Goal: Task Accomplishment & Management: Manage account settings

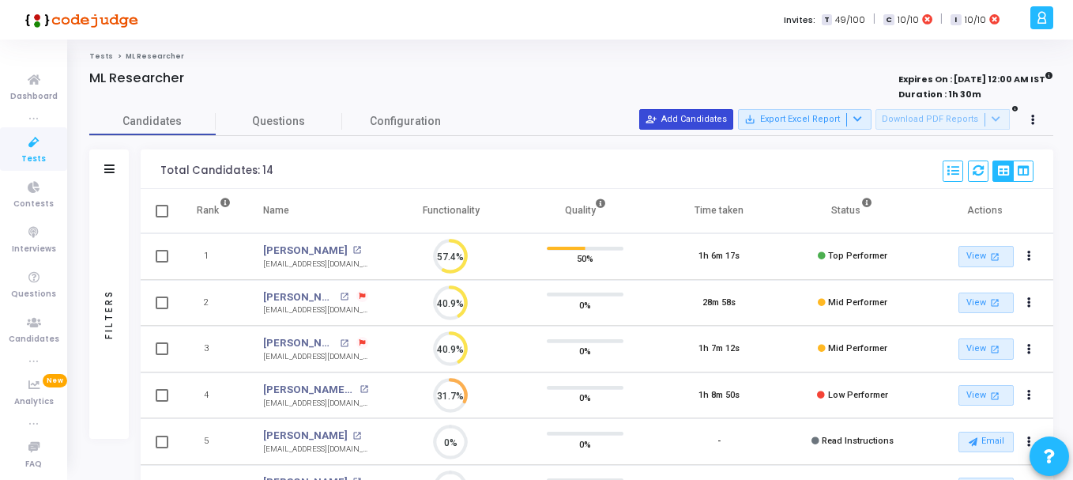
click at [711, 119] on button "person_add_alt Add Candidates" at bounding box center [686, 119] width 94 height 21
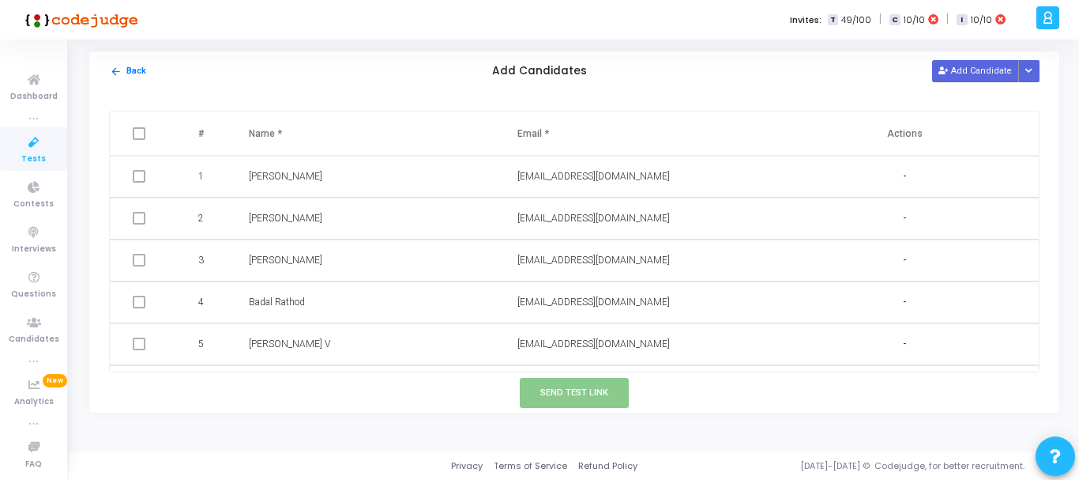
scroll to position [371, 0]
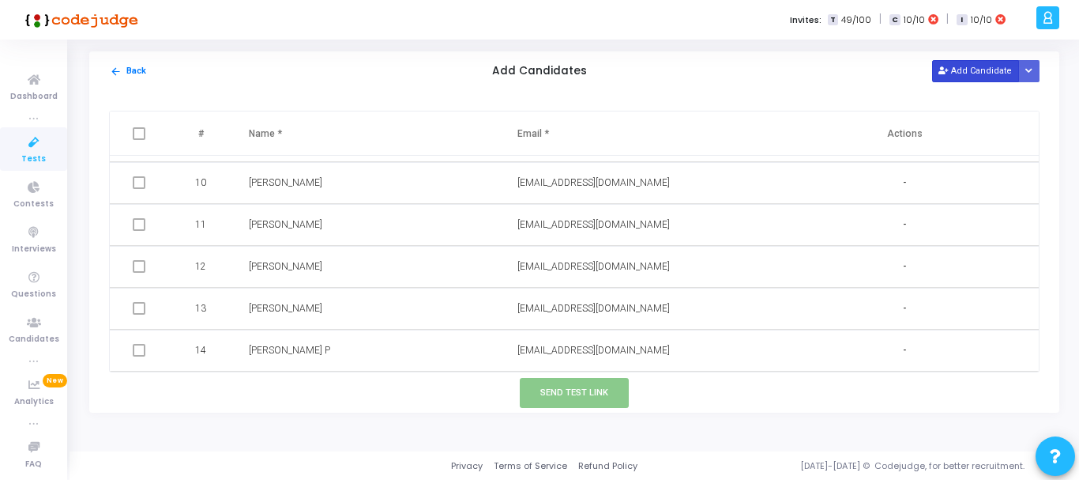
click at [994, 70] on button "Add Candidate" at bounding box center [975, 70] width 87 height 21
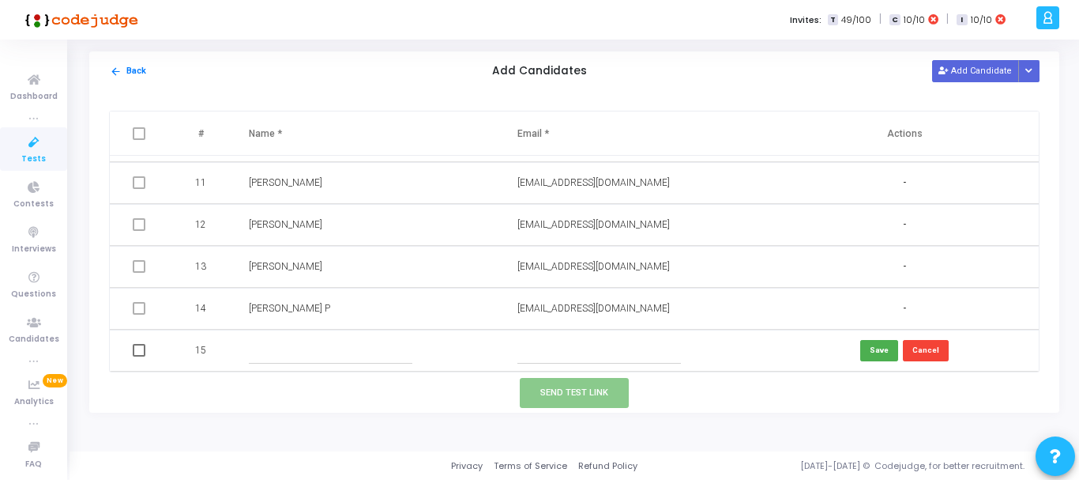
click at [316, 353] on input "text" at bounding box center [331, 350] width 164 height 26
paste input "[PERSON_NAME]"
type input "[PERSON_NAME]"
click at [547, 357] on input "text" at bounding box center [599, 350] width 164 height 26
paste input "[EMAIL_ADDRESS][DOMAIN_NAME]"
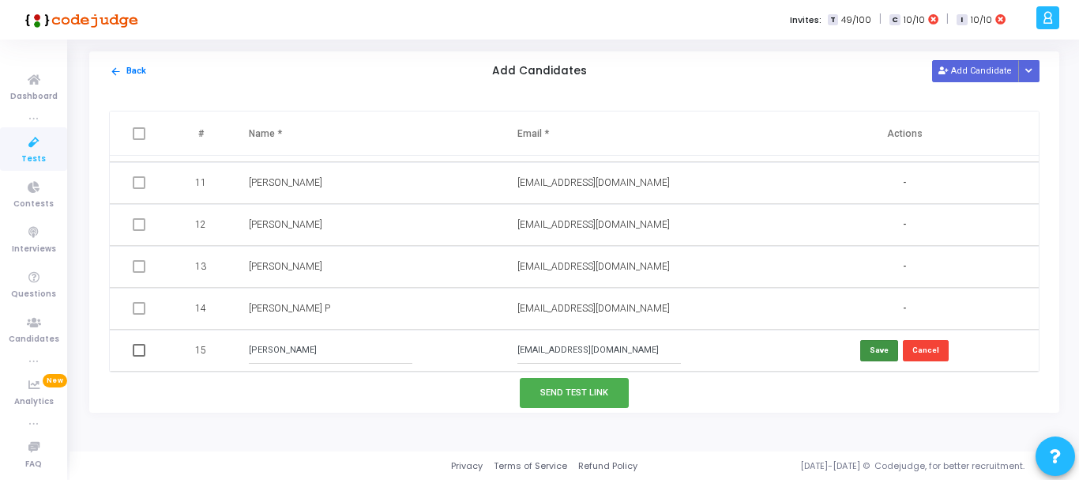
type input "[EMAIL_ADDRESS][DOMAIN_NAME]"
click at [864, 355] on button "Save" at bounding box center [879, 350] width 38 height 21
click at [957, 71] on button "Add Candidate" at bounding box center [975, 70] width 87 height 21
click at [303, 352] on input "text" at bounding box center [331, 350] width 164 height 26
paste input "[DATE][PERSON_NAME]"
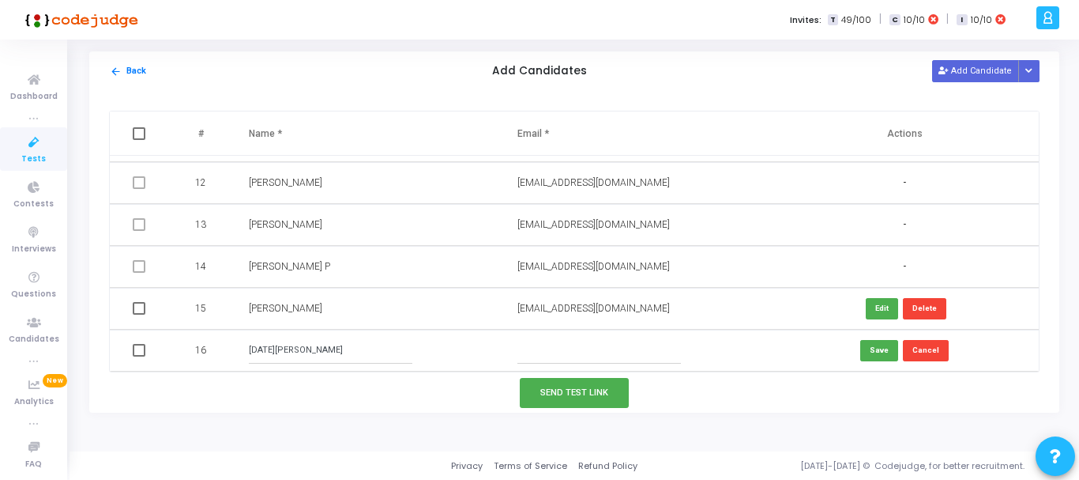
type input "[DATE][PERSON_NAME]"
click at [569, 356] on input "text" at bounding box center [599, 350] width 164 height 26
paste input "[EMAIL_ADDRESS][DOMAIN_NAME]"
type input "[EMAIL_ADDRESS][DOMAIN_NAME]"
click at [867, 345] on button "Save" at bounding box center [879, 350] width 38 height 21
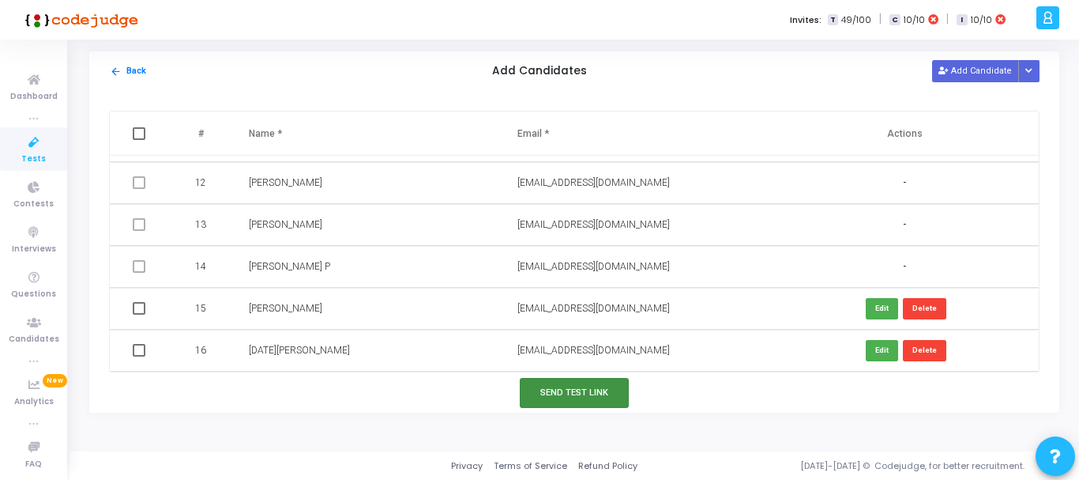
click at [569, 399] on button "Send Test Link" at bounding box center [574, 392] width 109 height 29
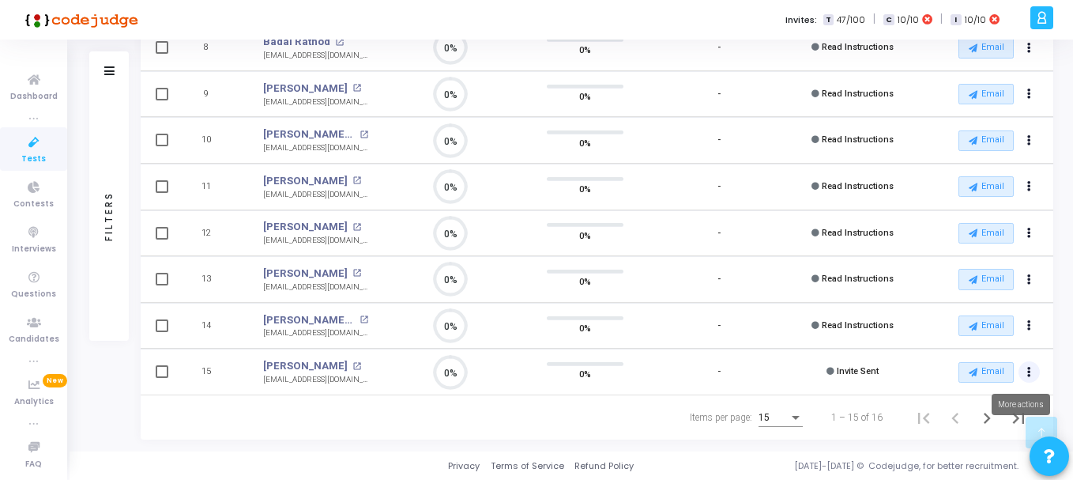
click at [1022, 374] on button "Actions" at bounding box center [1029, 372] width 22 height 22
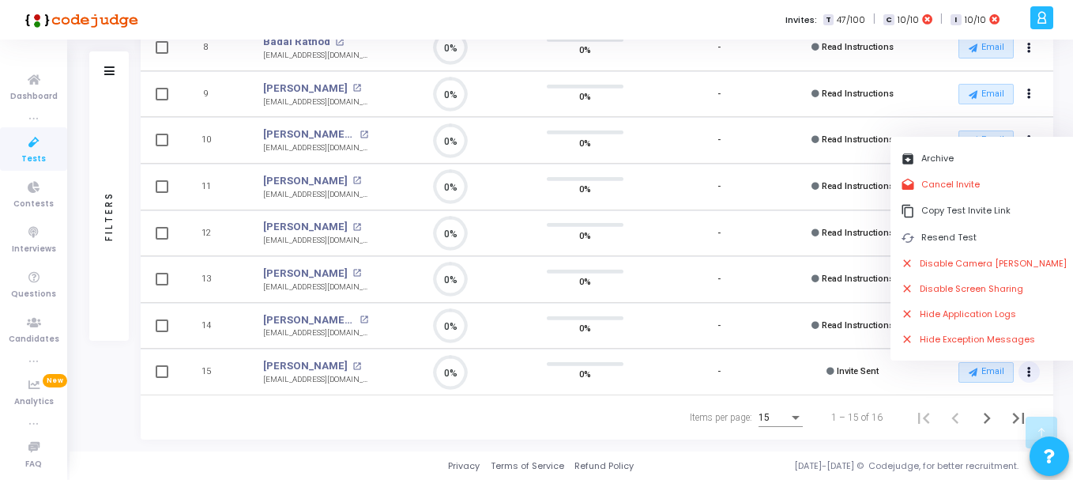
click at [517, 418] on div "Items per page: 15 1 – 15 of 16" at bounding box center [597, 417] width 886 height 44
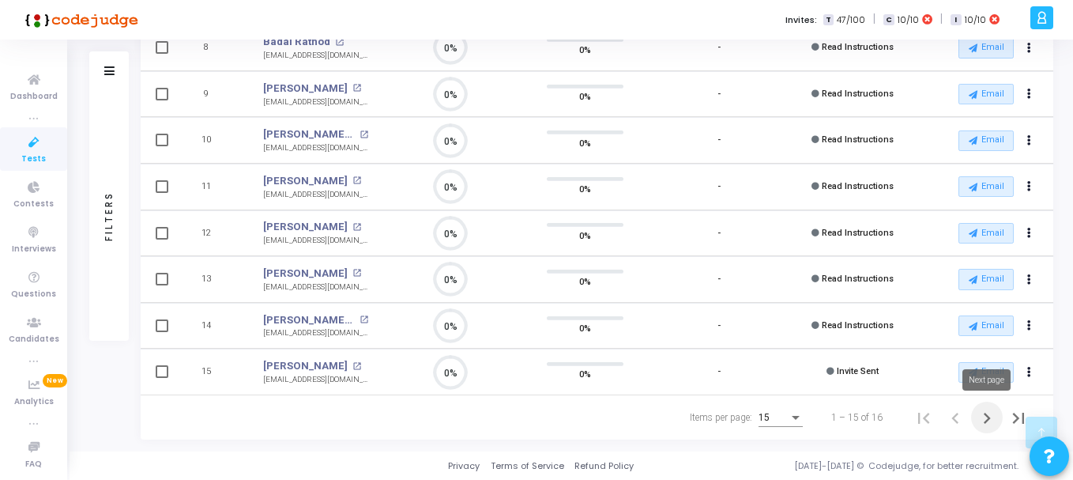
click at [980, 423] on icon "Next page" at bounding box center [987, 418] width 22 height 22
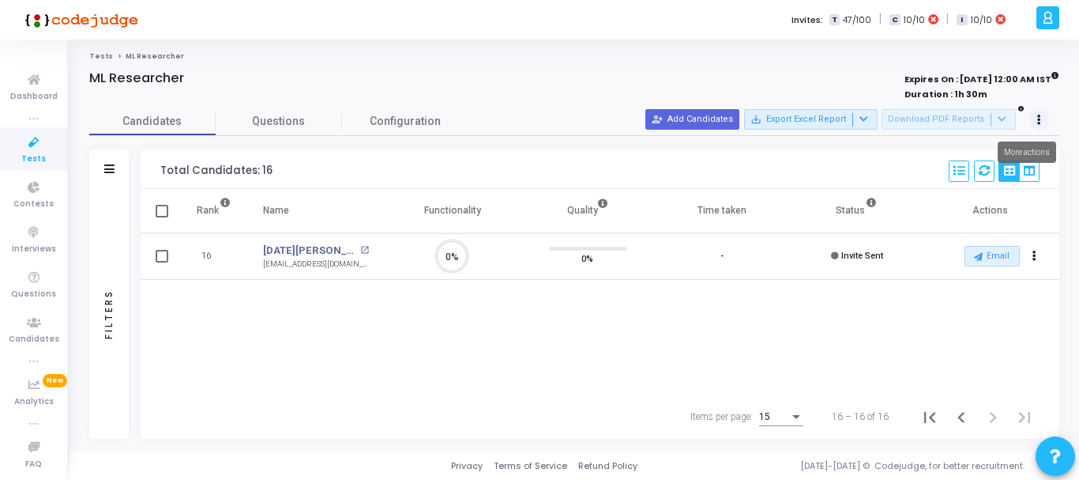
click at [1035, 117] on button at bounding box center [1040, 120] width 22 height 22
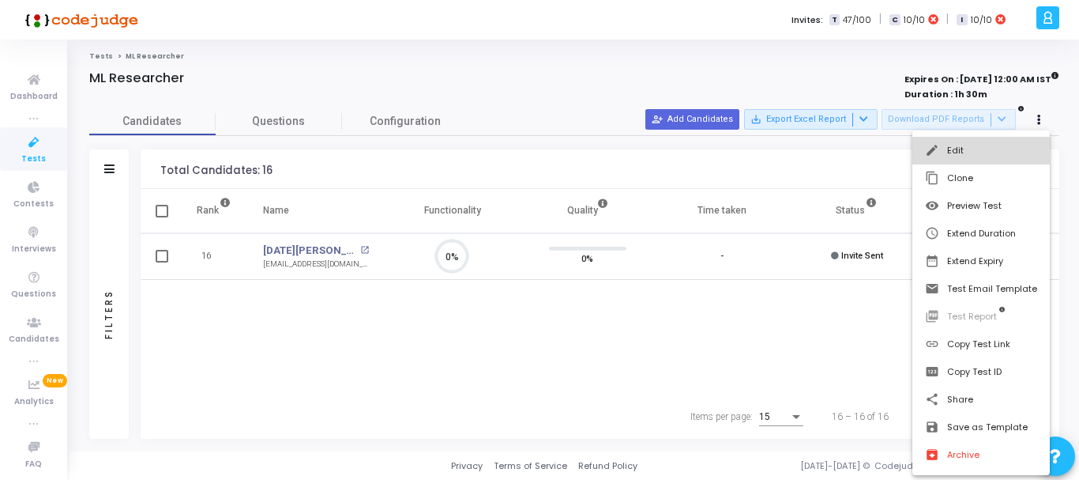
click at [1002, 152] on button "edit Edit" at bounding box center [980, 151] width 137 height 28
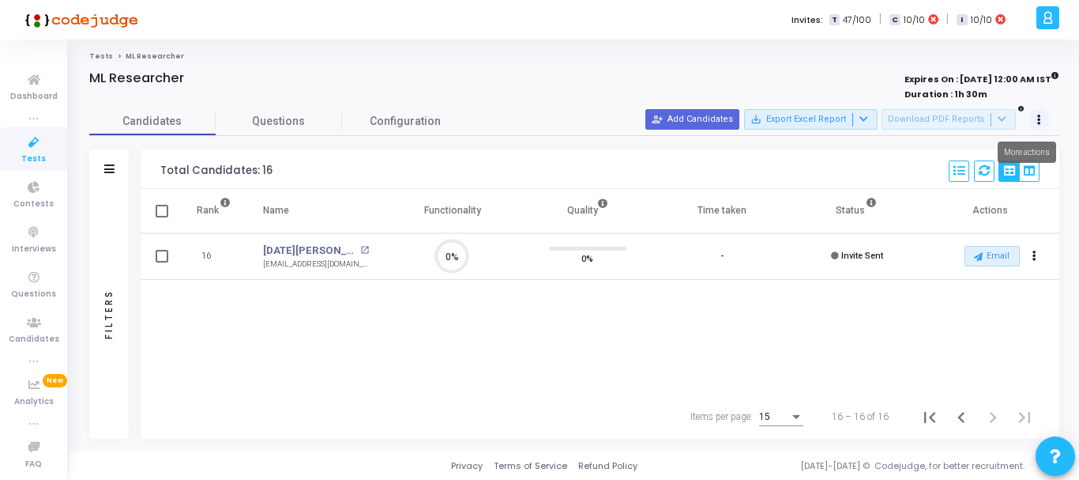
click at [1040, 120] on icon at bounding box center [1039, 120] width 4 height 8
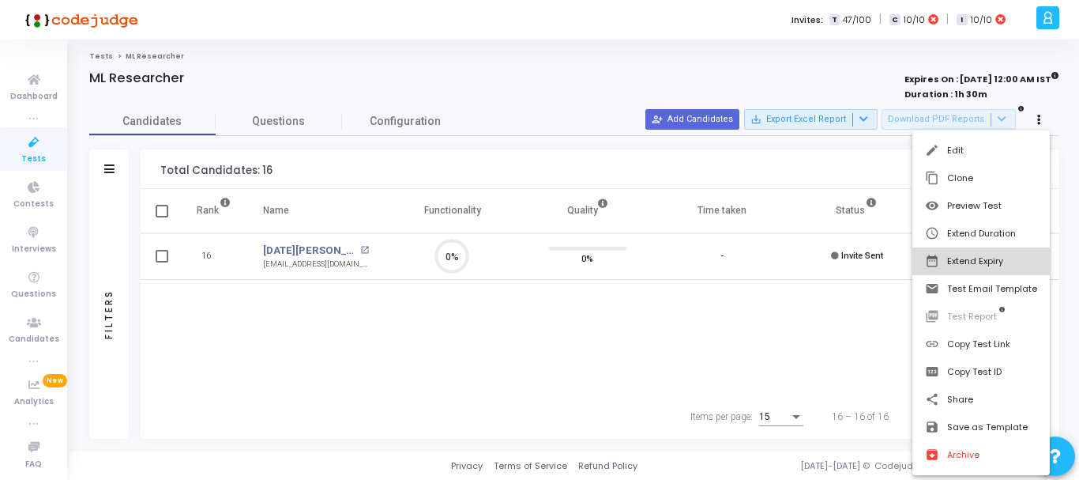
click at [983, 265] on button "date_range Extend Expiry" at bounding box center [980, 261] width 137 height 28
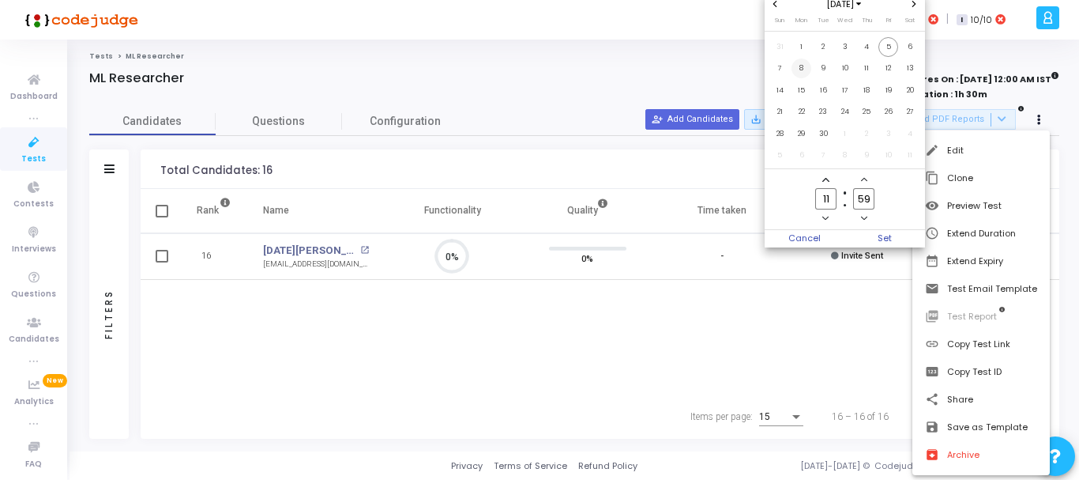
click at [802, 70] on span "8" at bounding box center [802, 68] width 20 height 20
click at [781, 70] on span "7" at bounding box center [780, 68] width 20 height 20
click at [865, 180] on icon "Add a minute" at bounding box center [864, 179] width 6 height 6
type input "12"
click at [865, 180] on icon "Add a minute" at bounding box center [864, 179] width 6 height 6
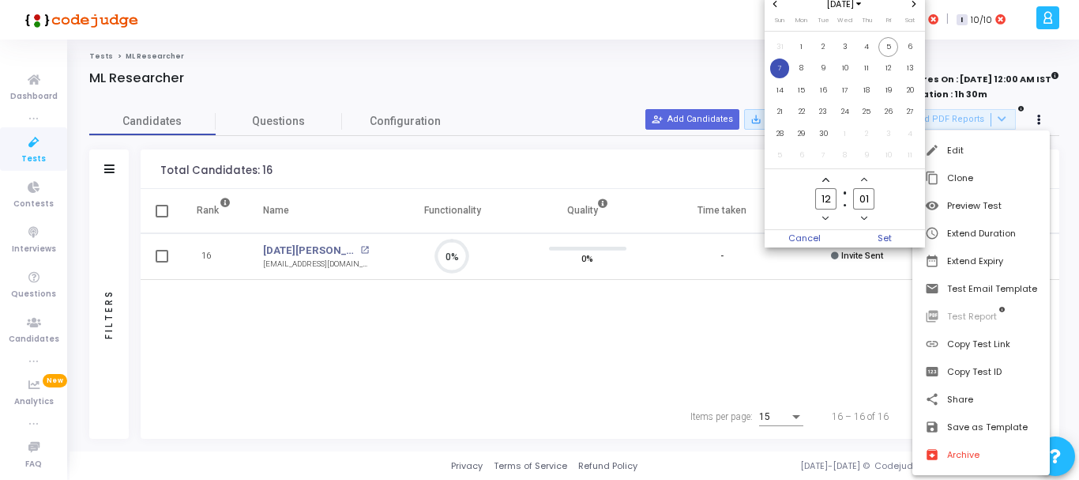
click at [865, 180] on icon "Add a minute" at bounding box center [864, 179] width 6 height 6
type input "05"
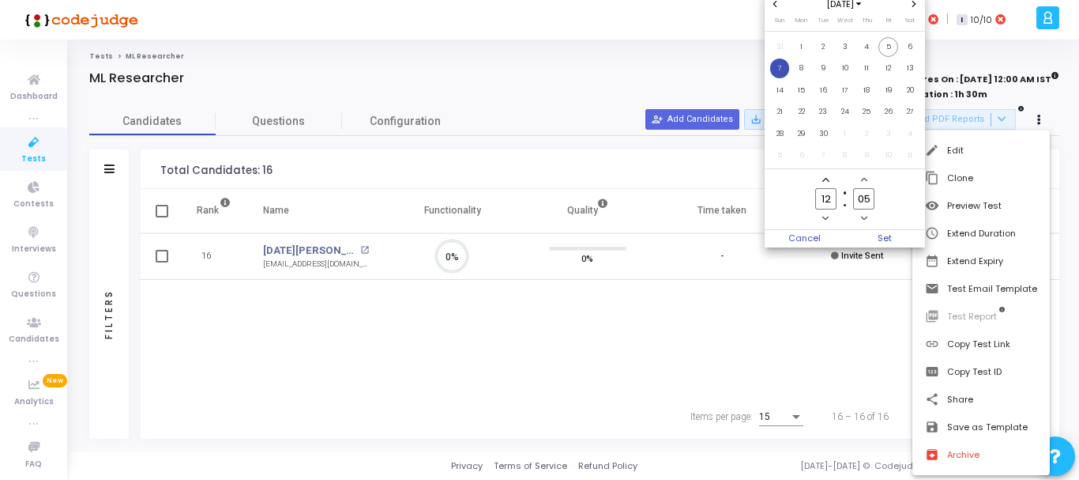
click at [826, 182] on icon "Add a hour" at bounding box center [825, 179] width 6 height 6
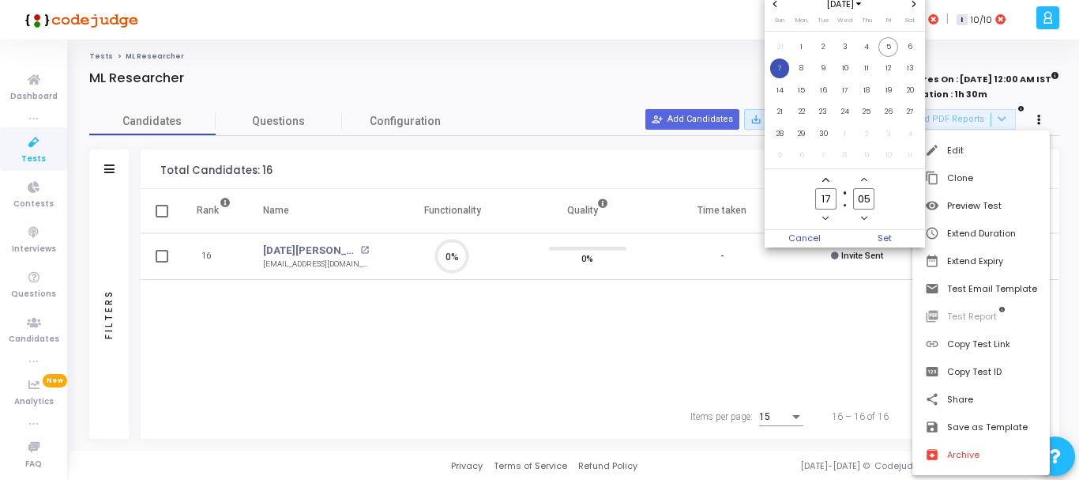
click at [826, 182] on icon "Add a hour" at bounding box center [825, 179] width 6 height 6
click at [830, 180] on span "Add a hour" at bounding box center [825, 179] width 13 height 13
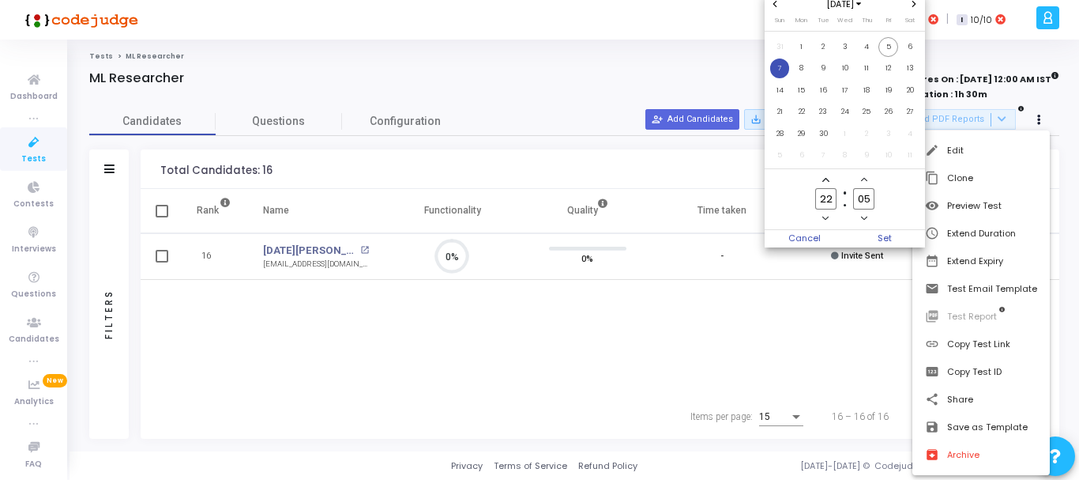
click at [830, 180] on span "Add a hour" at bounding box center [825, 179] width 13 height 13
type input "00"
click at [865, 216] on icon "Minus a minute" at bounding box center [864, 218] width 6 height 6
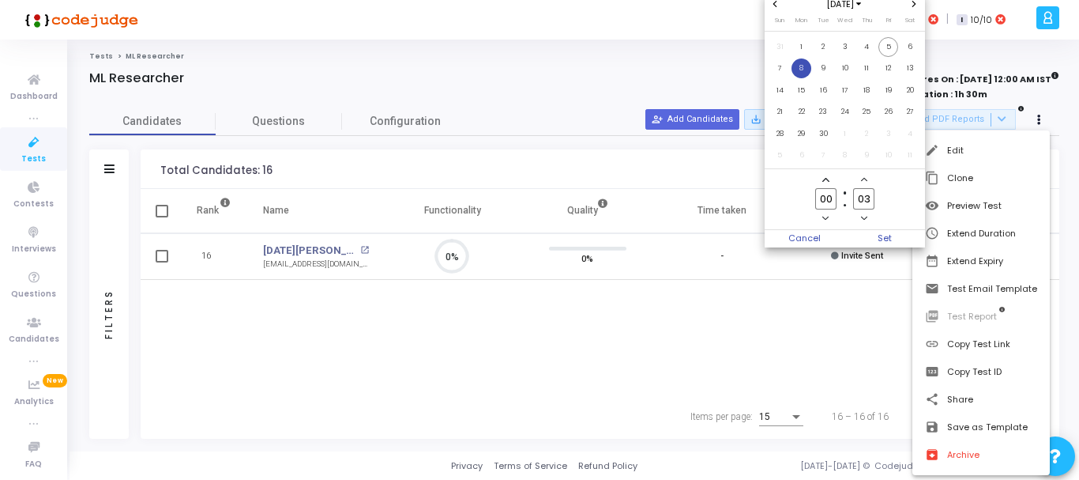
click at [865, 216] on icon "Minus a minute" at bounding box center [864, 218] width 6 height 6
type input "00"
click at [885, 236] on span "Set" at bounding box center [885, 238] width 81 height 17
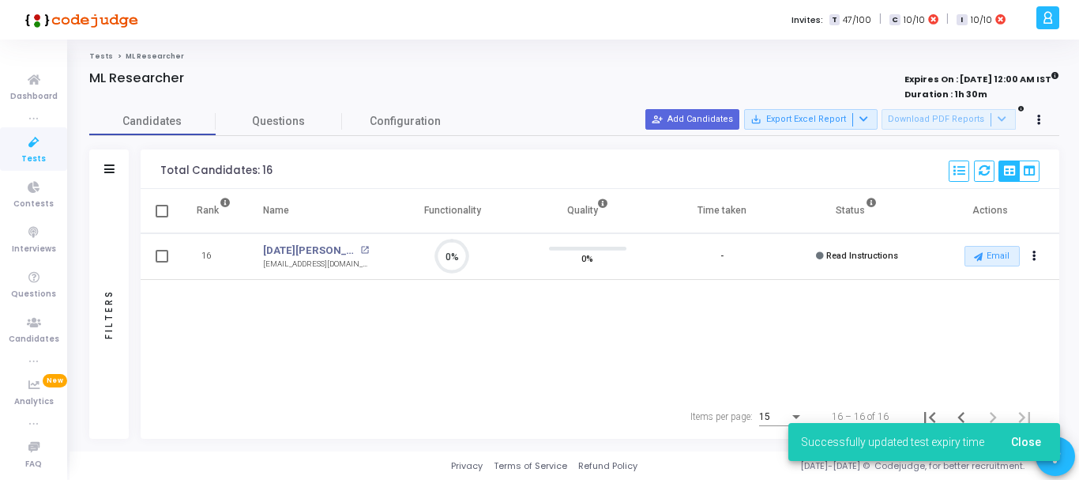
scroll to position [33, 40]
